Goal: Task Accomplishment & Management: Manage account settings

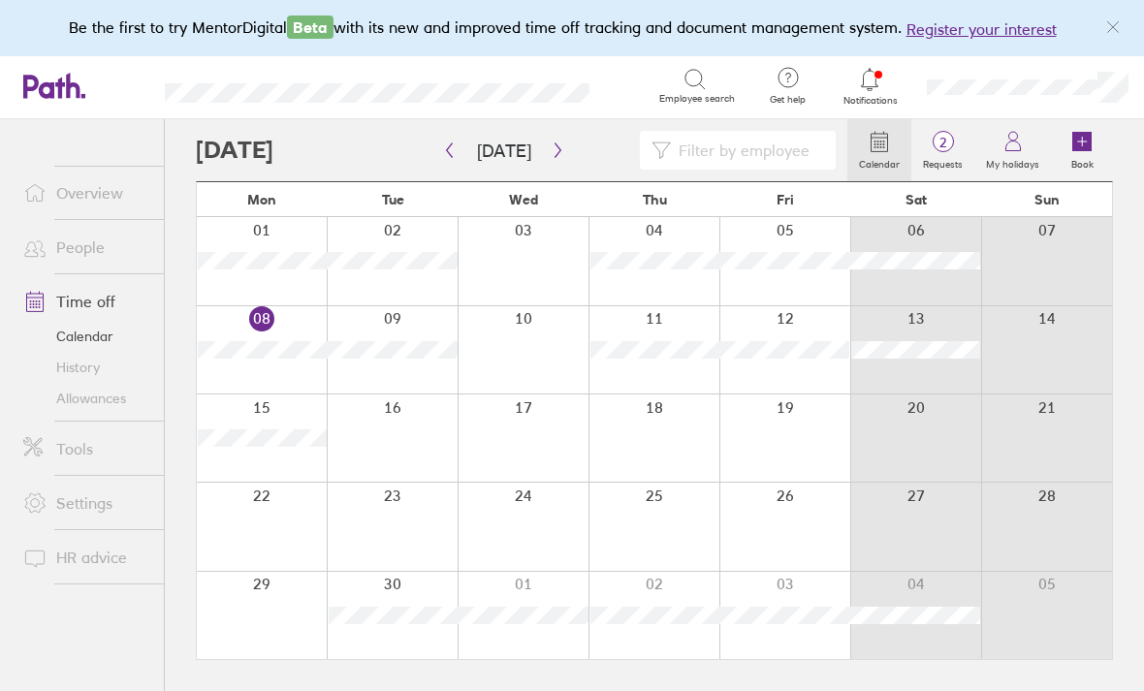
click at [1081, 143] on icon at bounding box center [1081, 141] width 19 height 19
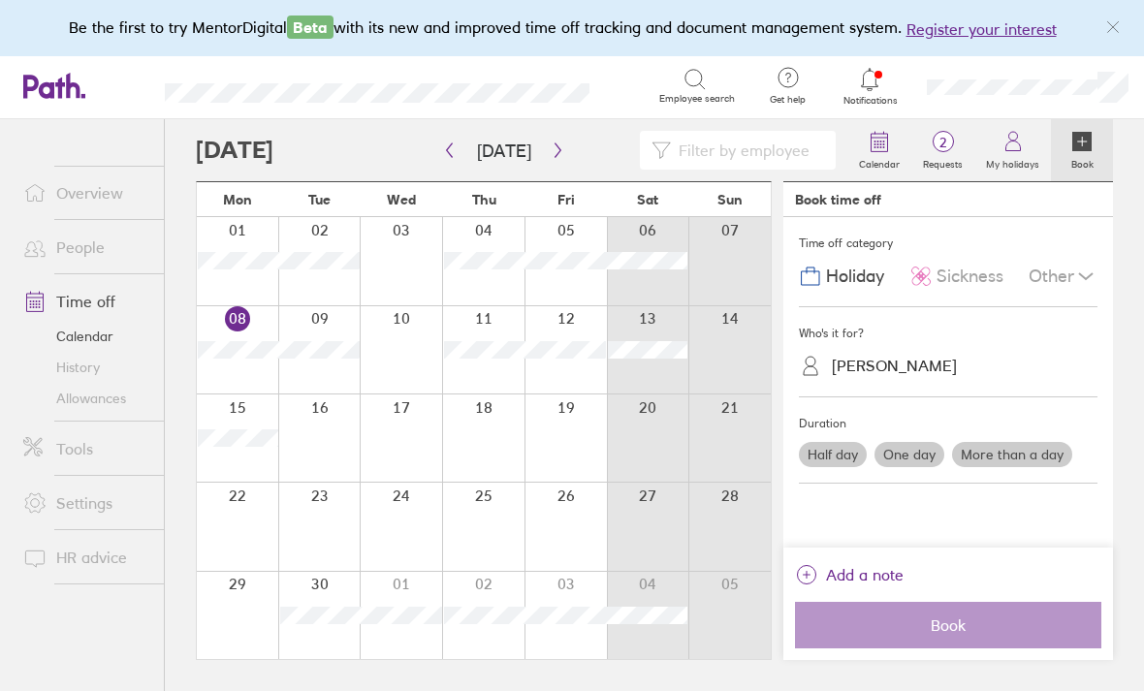
click at [613, 82] on header "Search Employee search Get help FAQs Contact us Notifications My profile Sign o…" at bounding box center [572, 87] width 1144 height 63
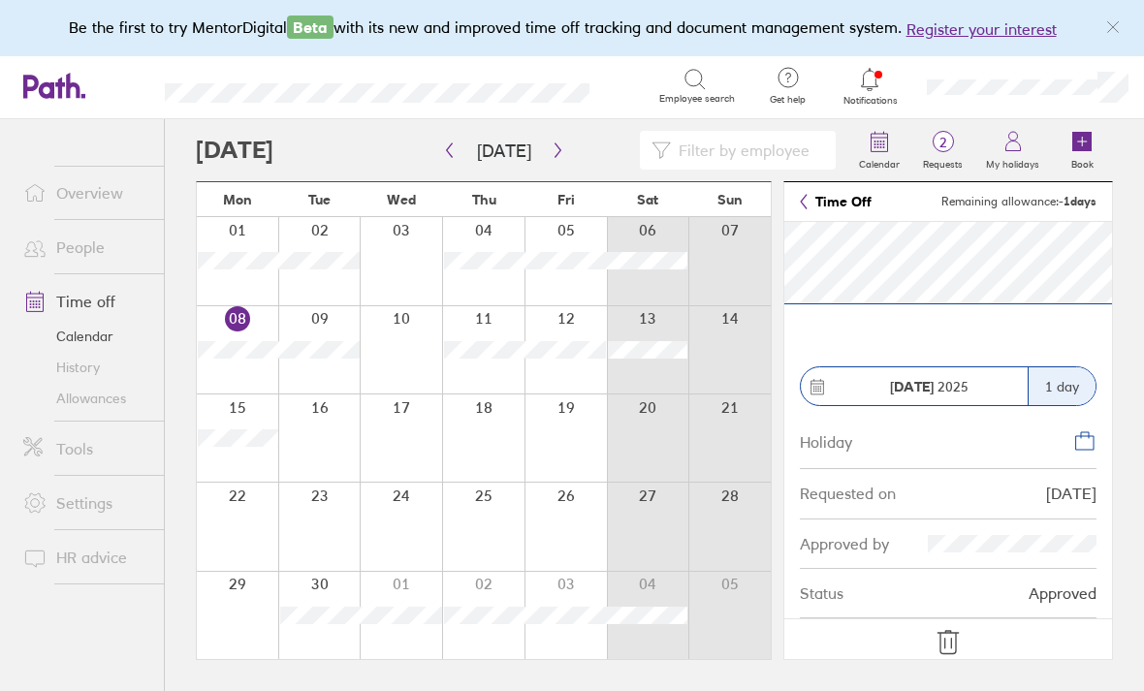
scroll to position [62, 0]
click at [952, 636] on icon at bounding box center [948, 642] width 20 height 23
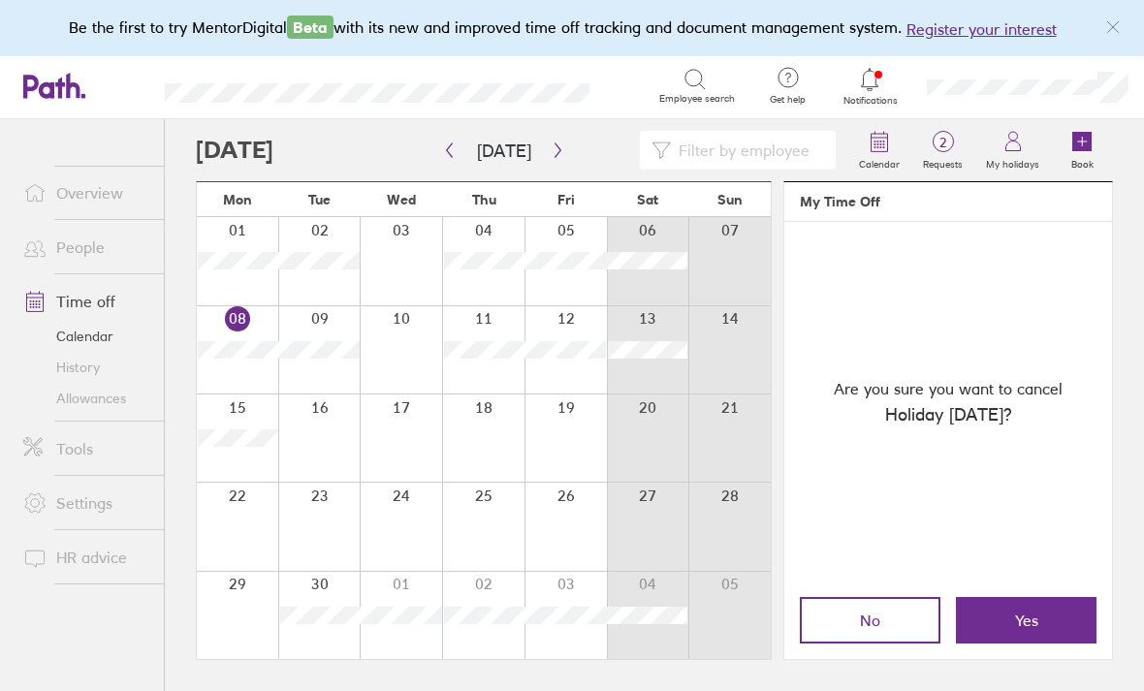
click at [1015, 616] on span "Yes" at bounding box center [1026, 620] width 23 height 17
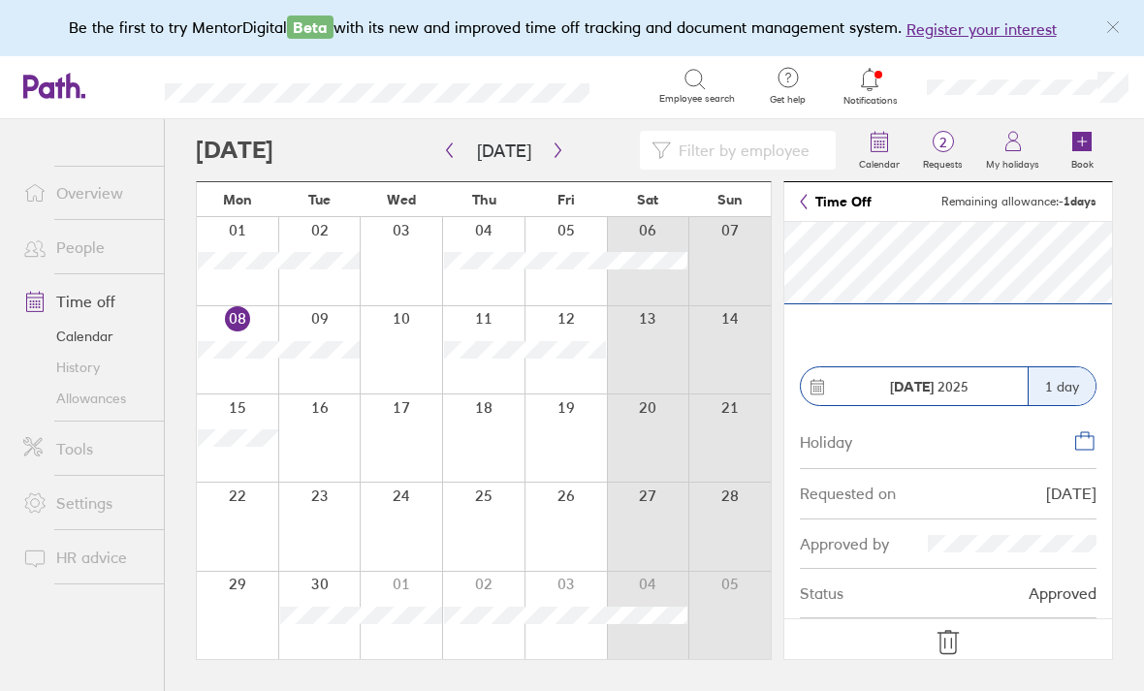
click at [959, 633] on icon at bounding box center [948, 642] width 31 height 31
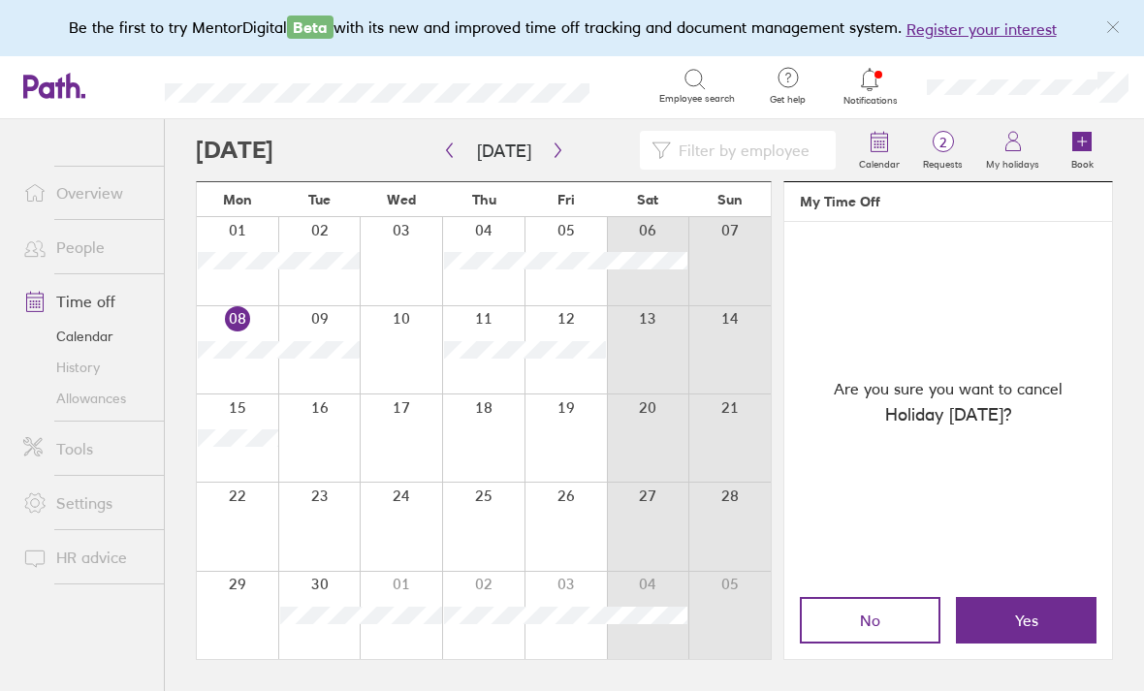
click at [1005, 607] on button "Yes" at bounding box center [1026, 620] width 141 height 47
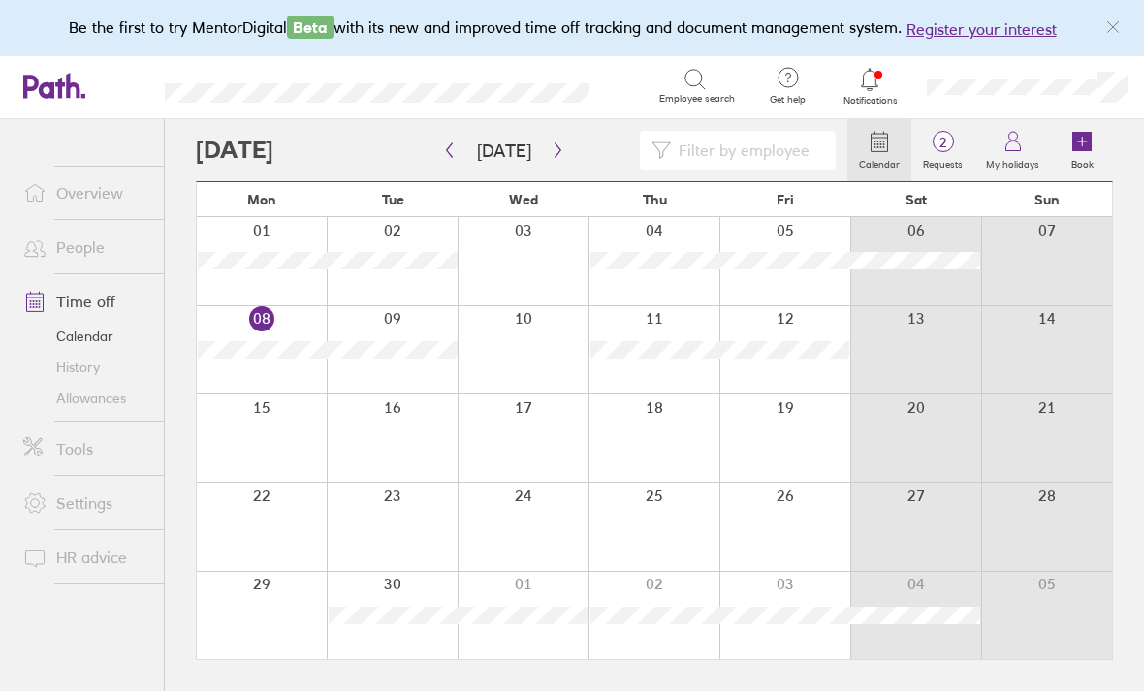
click at [1025, 153] on label "My holidays" at bounding box center [1012, 161] width 77 height 17
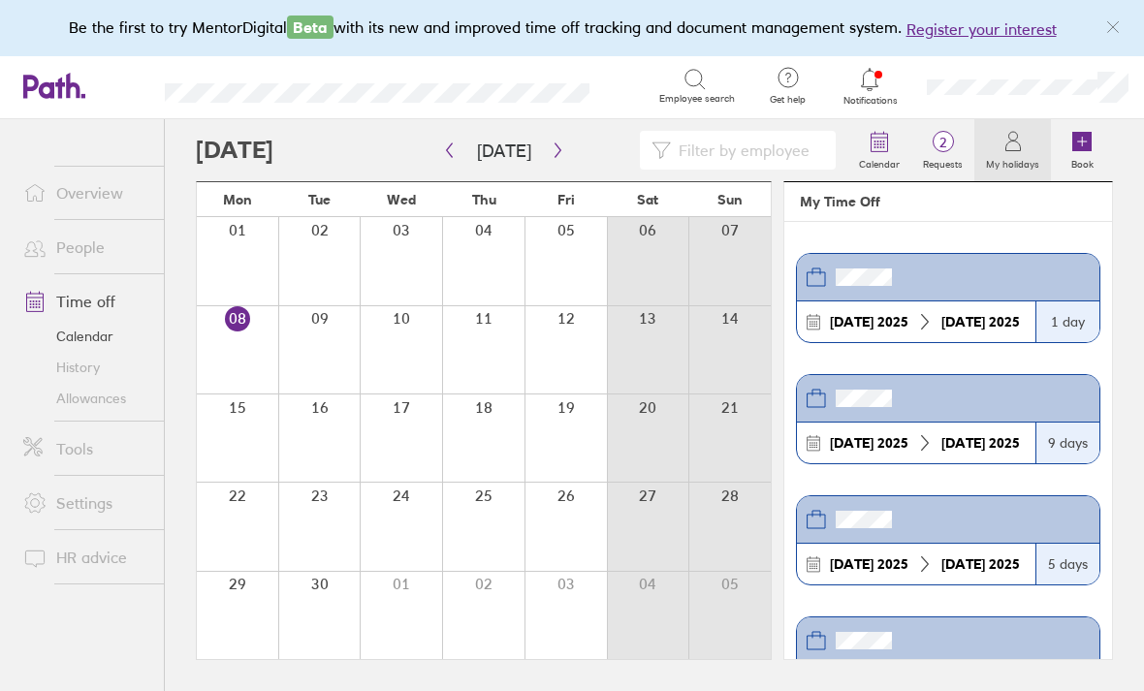
click at [113, 602] on ul "Overview People Time off Calendar History Allowances Tools Settings HR advice" at bounding box center [82, 373] width 164 height 508
click at [73, 383] on link "Allowances" at bounding box center [86, 398] width 156 height 31
